Goal: Information Seeking & Learning: Learn about a topic

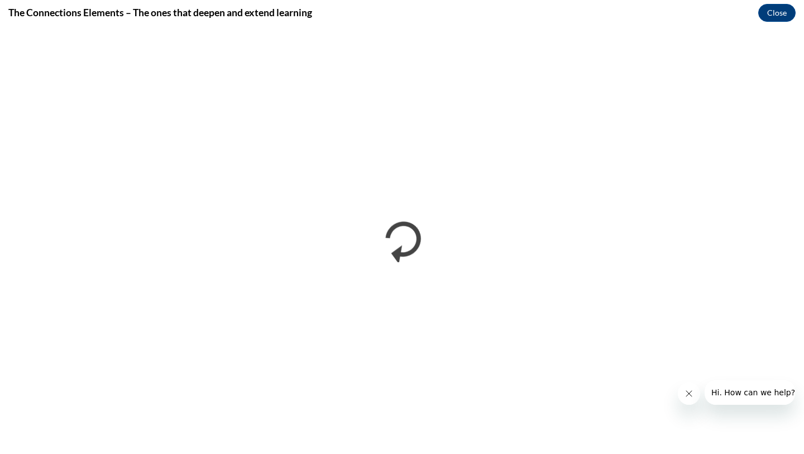
drag, startPoint x: 804, startPoint y: 111, endPoint x: 804, endPoint y: 193, distance: 82.1
click at [796, 193] on iframe "</div></body> </html>" at bounding box center [402, 239] width 804 height 428
drag, startPoint x: 804, startPoint y: 214, endPoint x: 804, endPoint y: 235, distance: 20.7
click at [796, 235] on iframe "</div></body> </html>" at bounding box center [402, 239] width 804 height 428
drag, startPoint x: 804, startPoint y: 59, endPoint x: 804, endPoint y: 79, distance: 20.1
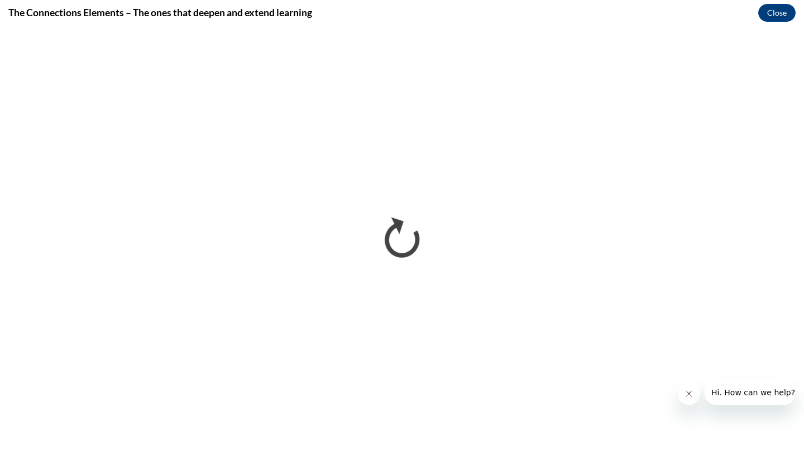
click at [796, 79] on iframe "</div></body> </html>" at bounding box center [402, 239] width 804 height 428
drag, startPoint x: 804, startPoint y: 120, endPoint x: 804, endPoint y: 322, distance: 201.7
click at [796, 323] on iframe "</div></body> </html>" at bounding box center [402, 239] width 804 height 428
drag, startPoint x: 804, startPoint y: 207, endPoint x: 802, endPoint y: 295, distance: 88.3
click at [796, 296] on iframe "</div></body> </html>" at bounding box center [402, 239] width 804 height 428
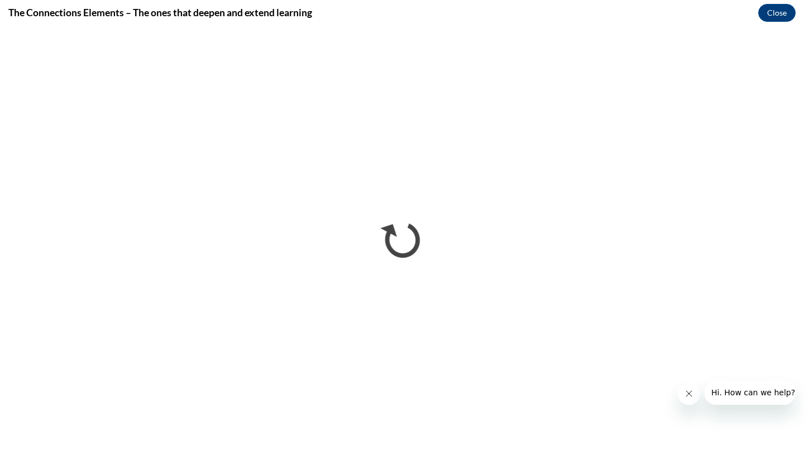
drag, startPoint x: 804, startPoint y: 121, endPoint x: 798, endPoint y: 161, distance: 40.1
click at [796, 161] on iframe "</div></body> </html>" at bounding box center [402, 239] width 804 height 428
drag, startPoint x: 804, startPoint y: 127, endPoint x: 804, endPoint y: 161, distance: 34.1
click at [796, 161] on iframe "</div></body> </html>" at bounding box center [402, 239] width 804 height 428
drag, startPoint x: 804, startPoint y: 146, endPoint x: 800, endPoint y: 178, distance: 32.1
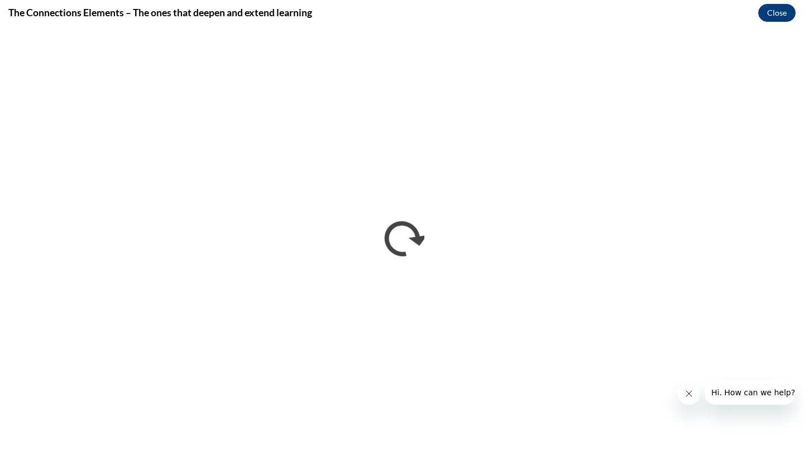
click at [796, 179] on iframe "</div></body> </html>" at bounding box center [402, 239] width 804 height 428
drag, startPoint x: 804, startPoint y: 280, endPoint x: 803, endPoint y: 208, distance: 72.1
click at [796, 208] on iframe "</div></body> </html>" at bounding box center [402, 239] width 804 height 428
